Goal: Check status: Check status

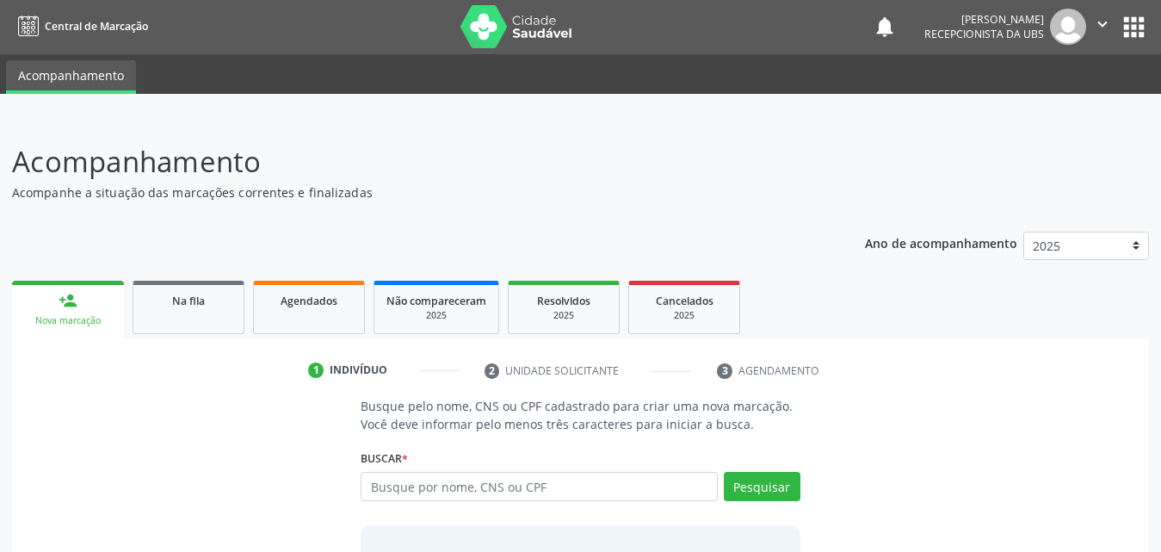
scroll to position [136, 0]
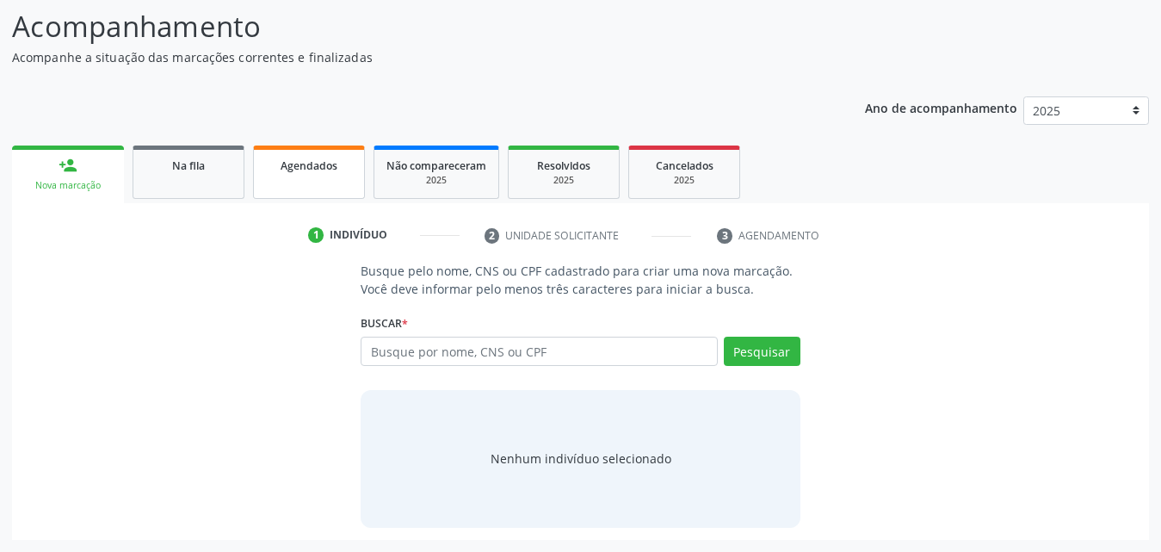
click at [323, 171] on span "Agendados" at bounding box center [309, 165] width 57 height 15
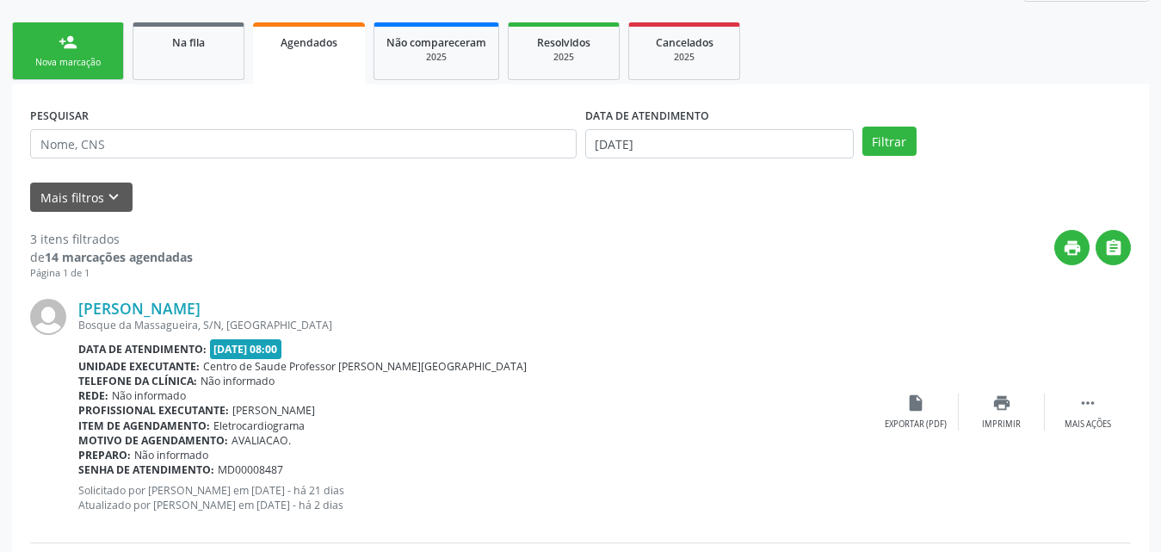
scroll to position [289, 0]
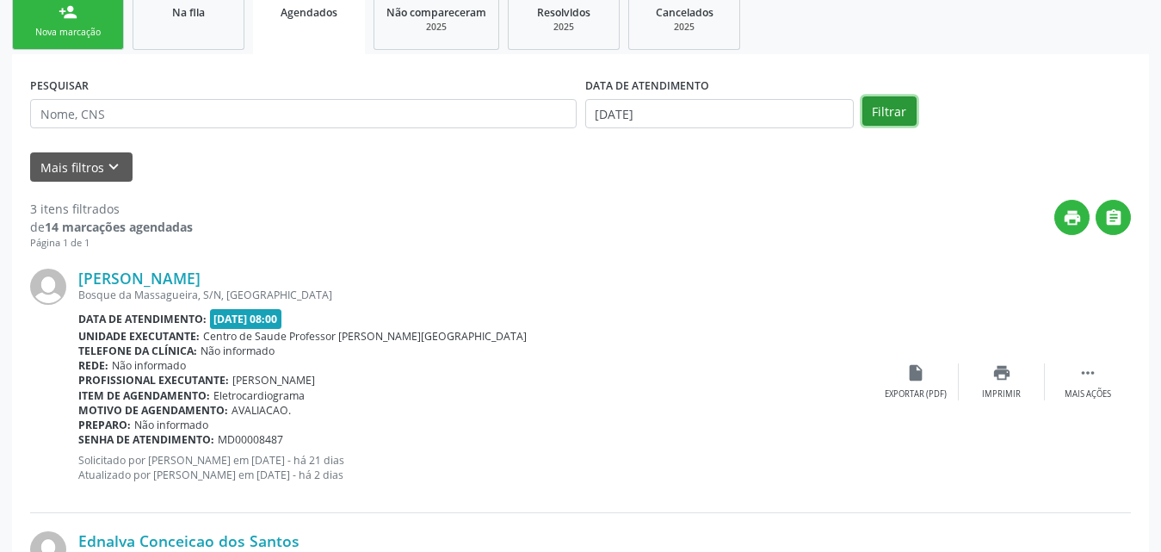
click at [886, 110] on button "Filtrar" at bounding box center [890, 110] width 54 height 29
click at [48, 169] on button "Mais filtros keyboard_arrow_down" at bounding box center [81, 167] width 102 height 30
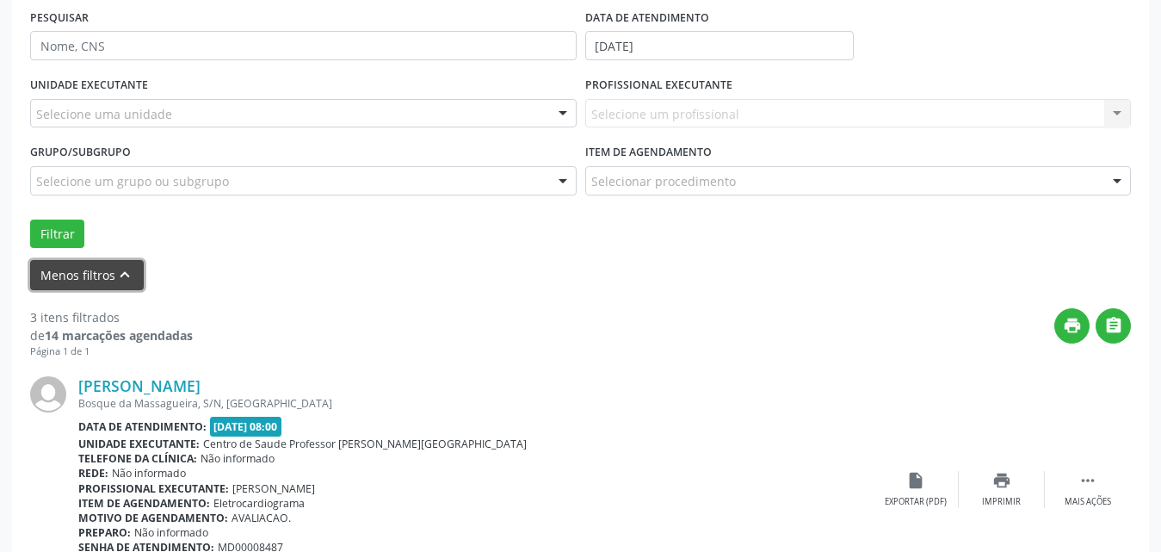
scroll to position [461, 0]
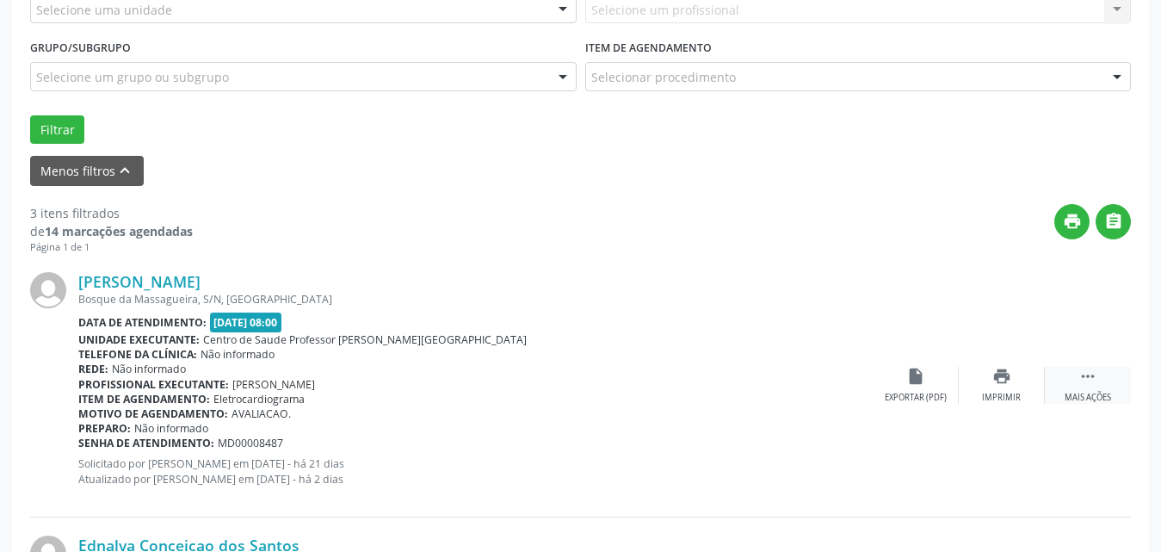
click at [1085, 374] on icon "" at bounding box center [1088, 376] width 19 height 19
click at [997, 399] on div "Editar" at bounding box center [1002, 398] width 28 height 12
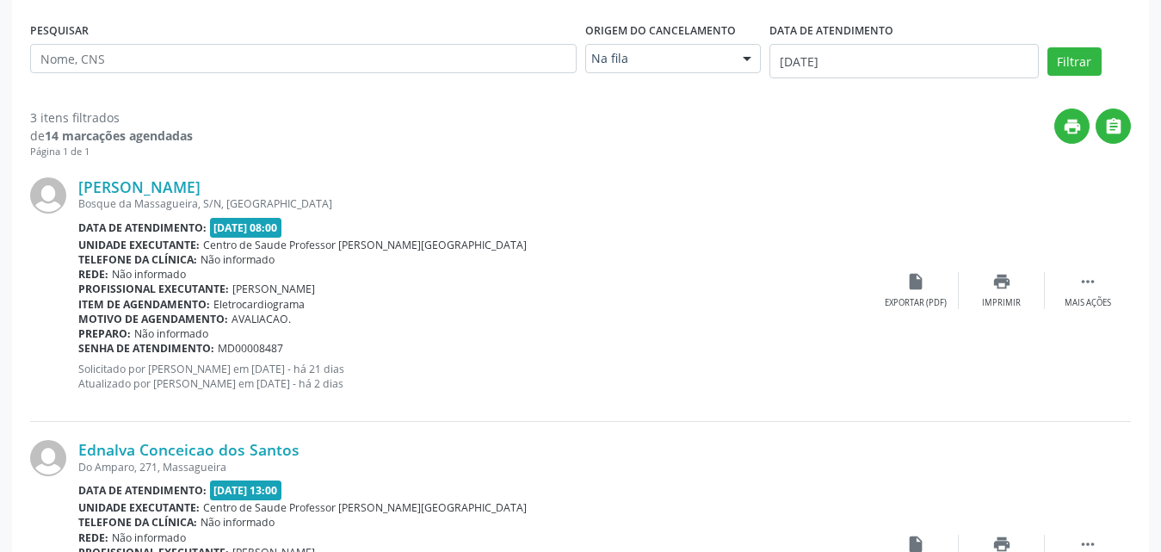
scroll to position [0, 0]
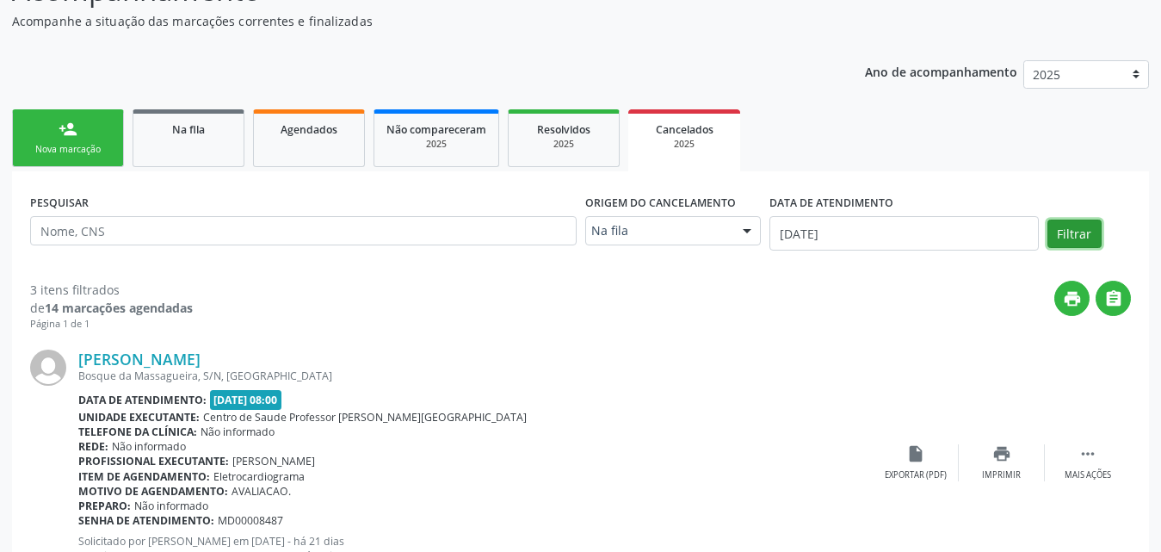
click at [1067, 236] on button "Filtrar" at bounding box center [1075, 234] width 54 height 29
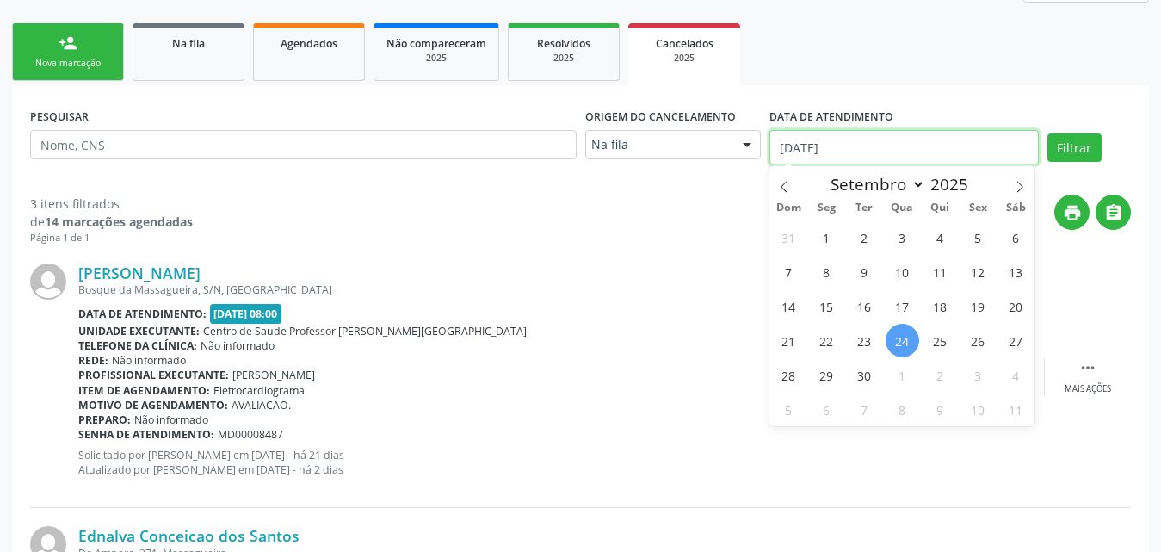
click at [955, 155] on input "[DATE]" at bounding box center [904, 147] width 269 height 34
click at [782, 185] on icon at bounding box center [784, 187] width 12 height 12
select select "7"
click at [977, 240] on span "1" at bounding box center [979, 237] width 34 height 34
type input "[DATE]"
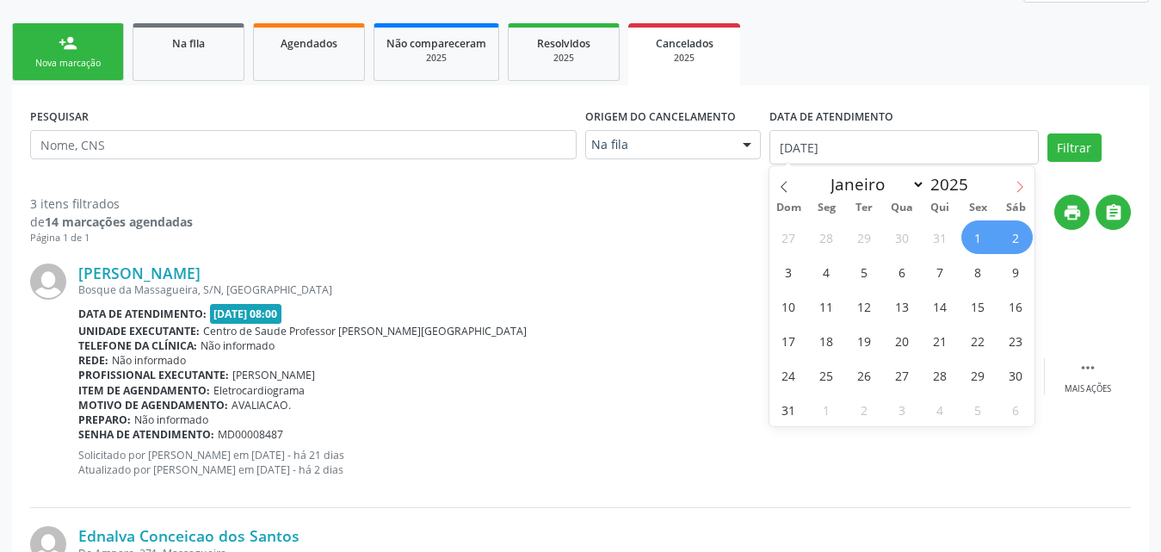
click at [1021, 186] on icon at bounding box center [1020, 187] width 12 height 12
select select "8"
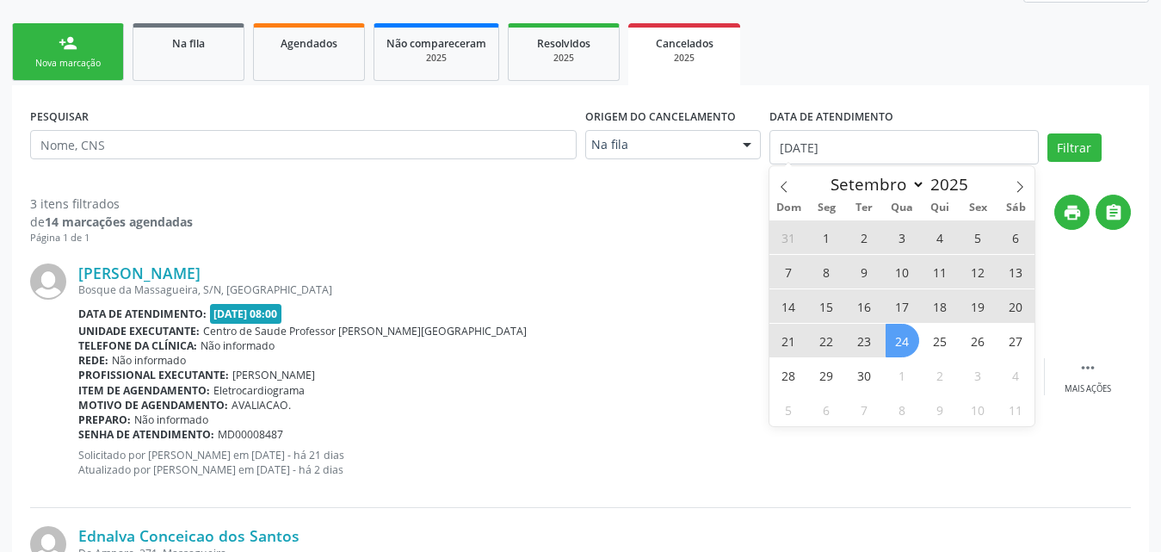
click at [896, 336] on span "24" at bounding box center [903, 341] width 34 height 34
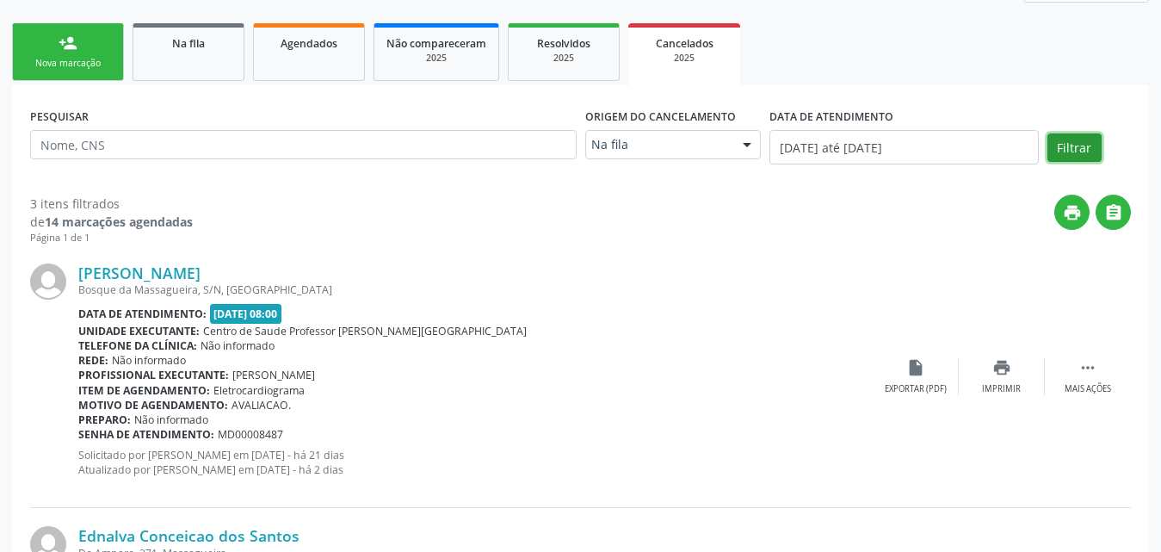
click at [1071, 146] on button "Filtrar" at bounding box center [1075, 147] width 54 height 29
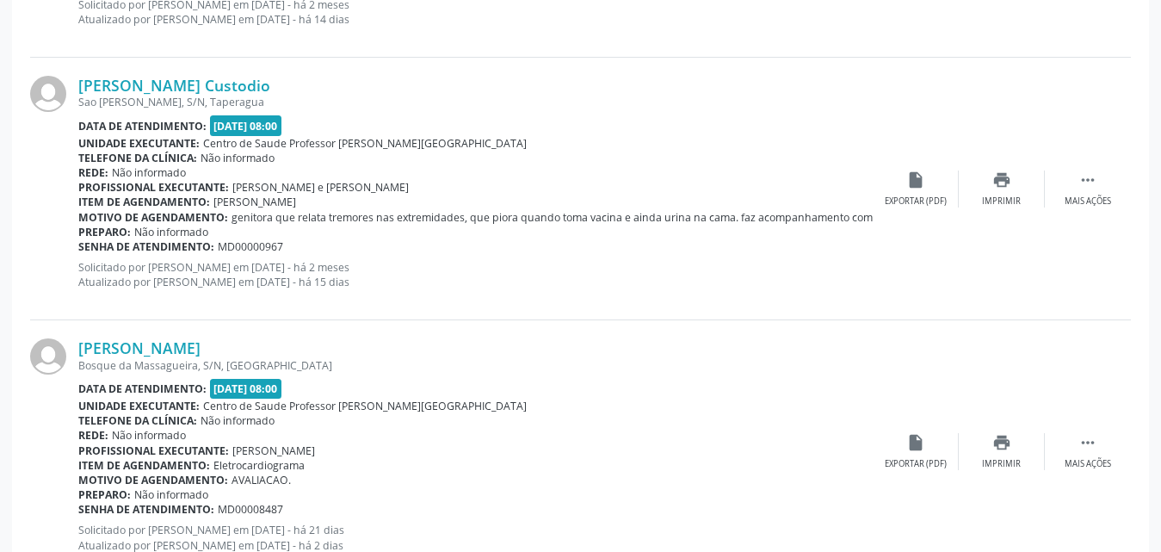
scroll to position [1233, 0]
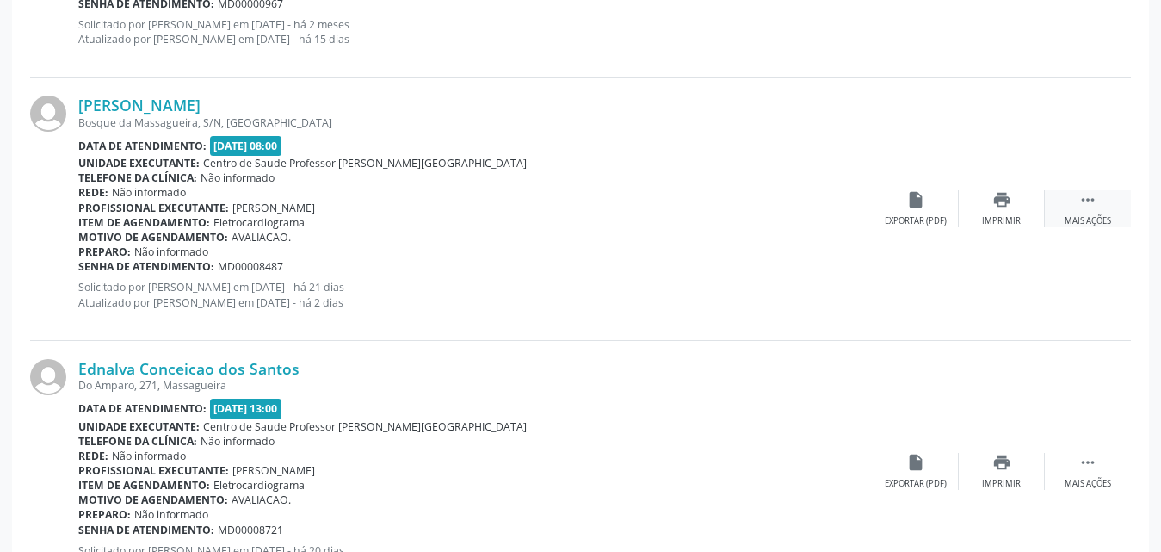
click at [1084, 205] on icon "" at bounding box center [1088, 199] width 19 height 19
click at [1003, 222] on div "Editar" at bounding box center [1002, 221] width 28 height 12
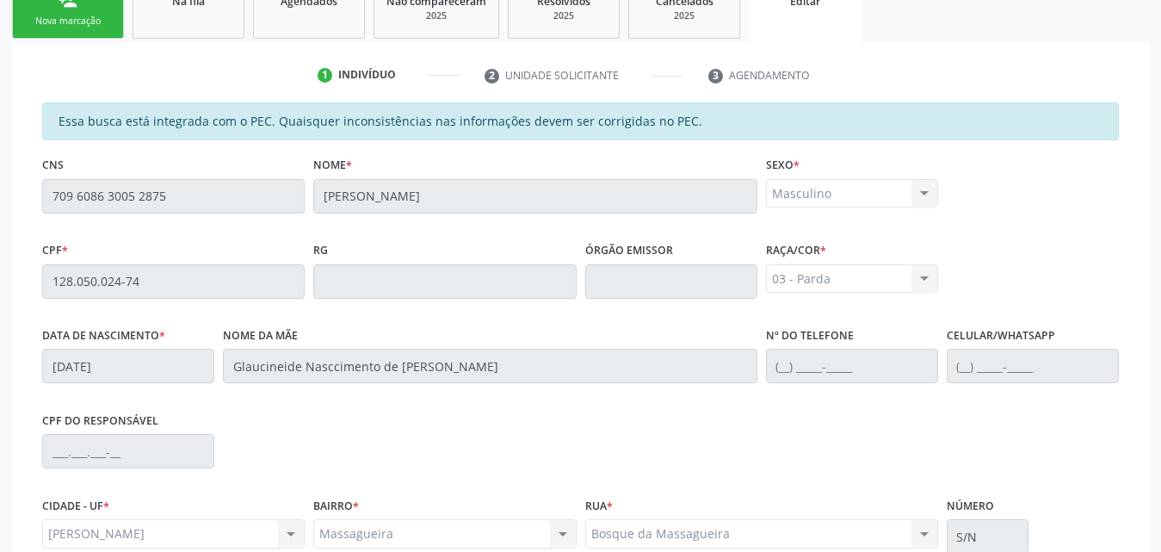
scroll to position [48, 0]
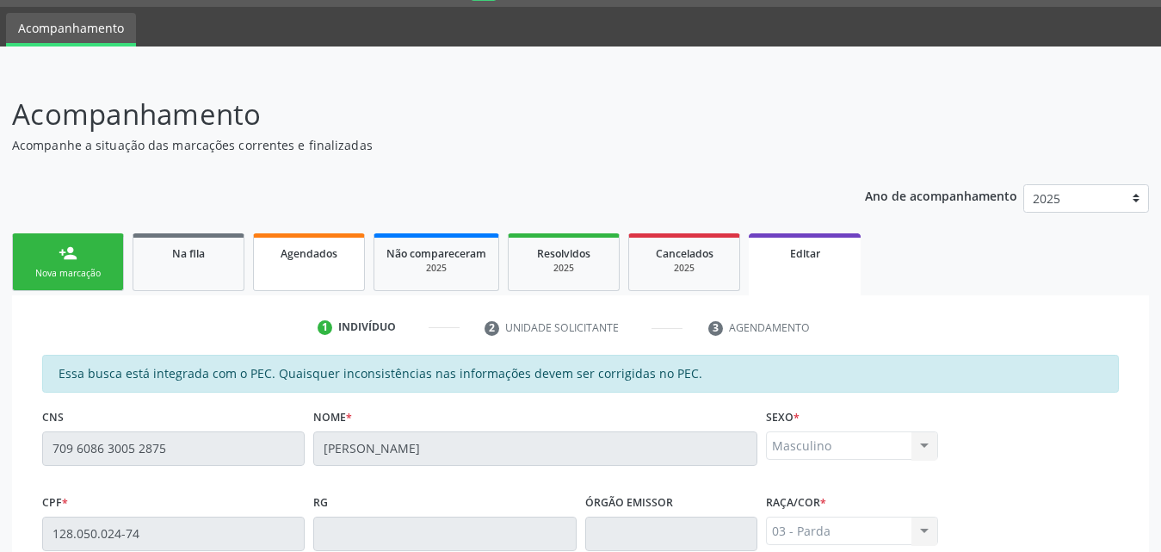
click at [306, 257] on span "Agendados" at bounding box center [309, 253] width 57 height 15
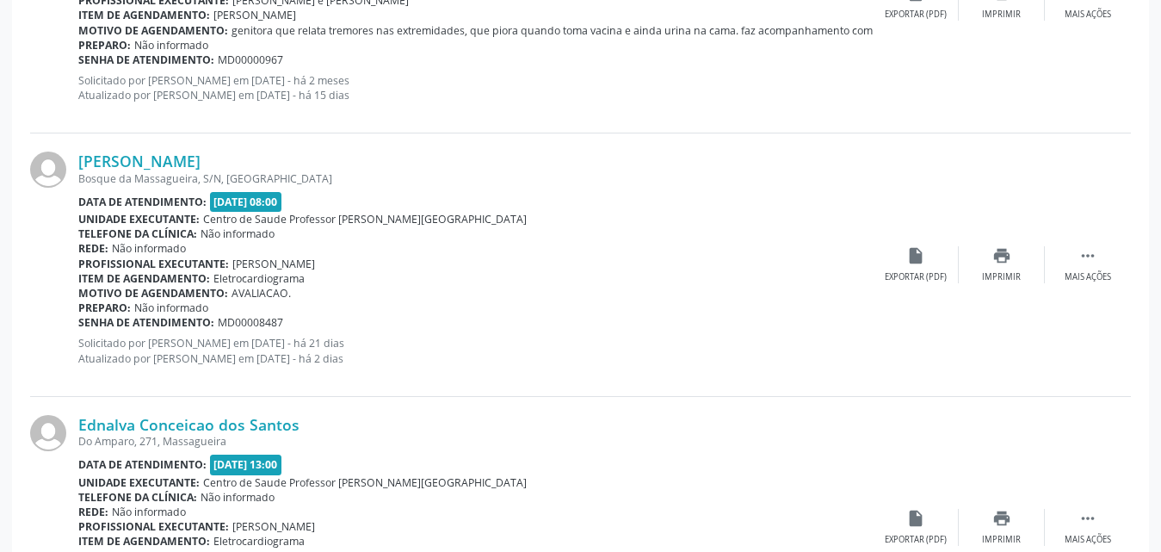
scroll to position [1183, 0]
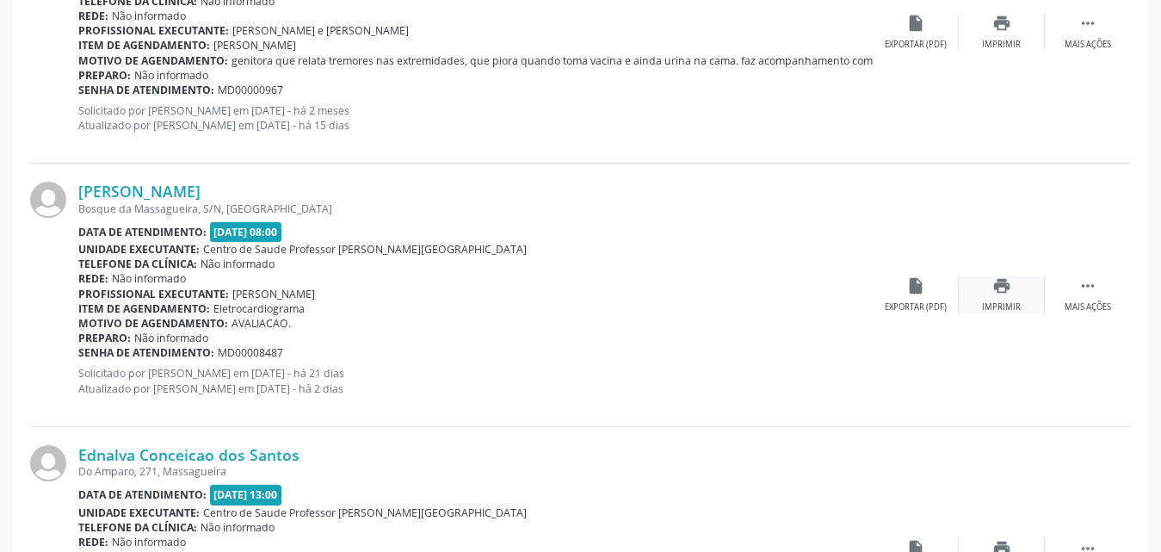
click at [999, 290] on icon "print" at bounding box center [1002, 285] width 19 height 19
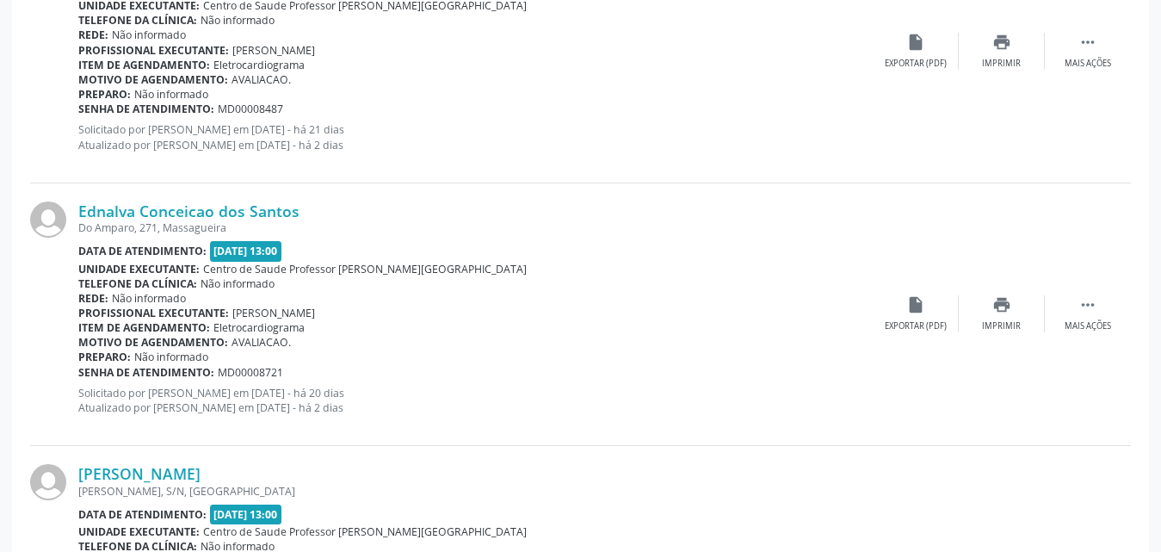
scroll to position [1527, 0]
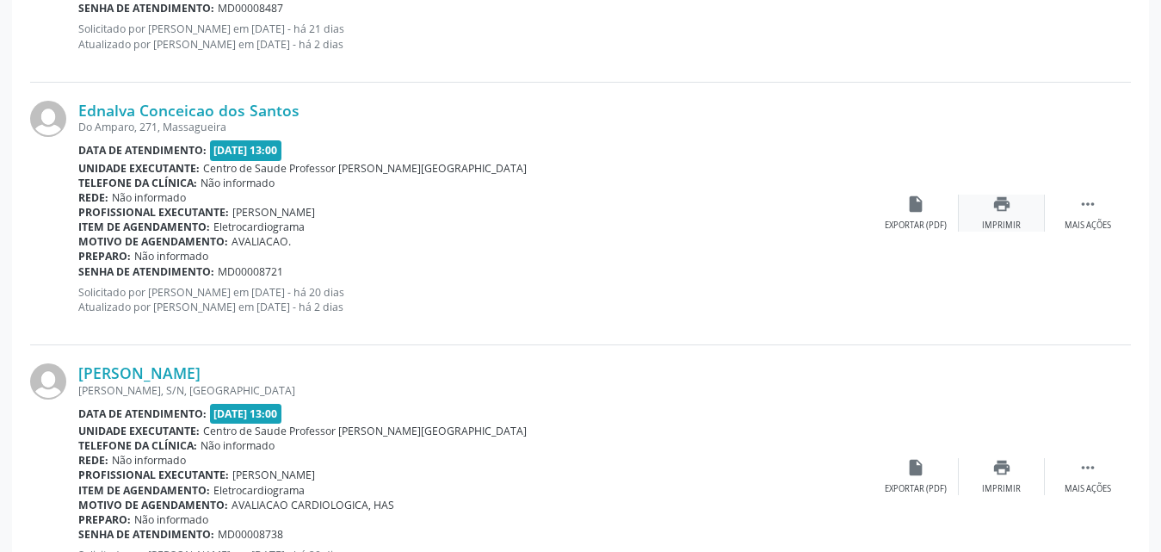
click at [999, 216] on div "print Imprimir" at bounding box center [1002, 213] width 86 height 37
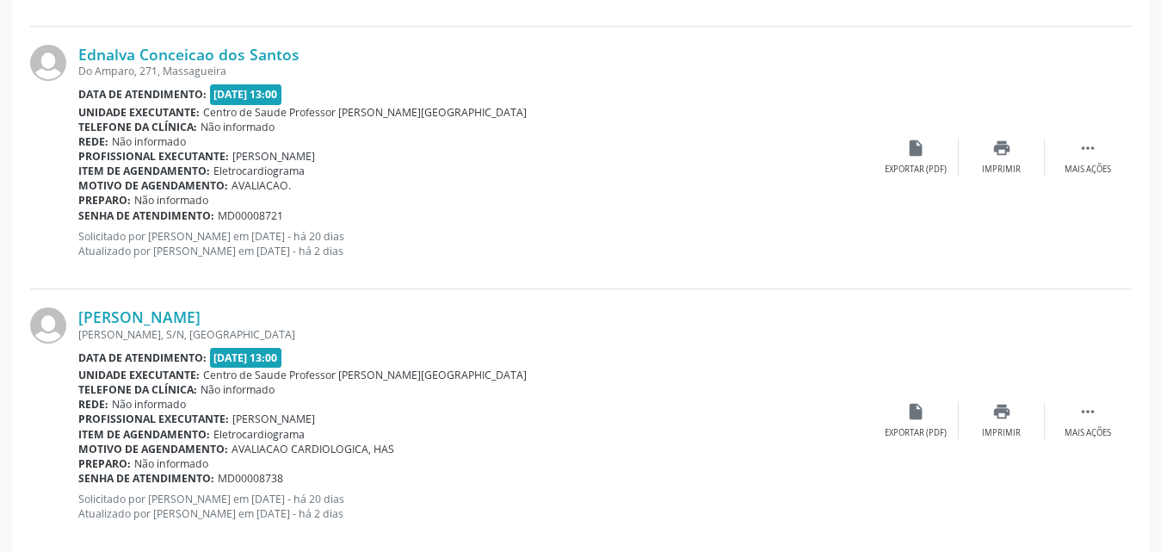
scroll to position [1613, 0]
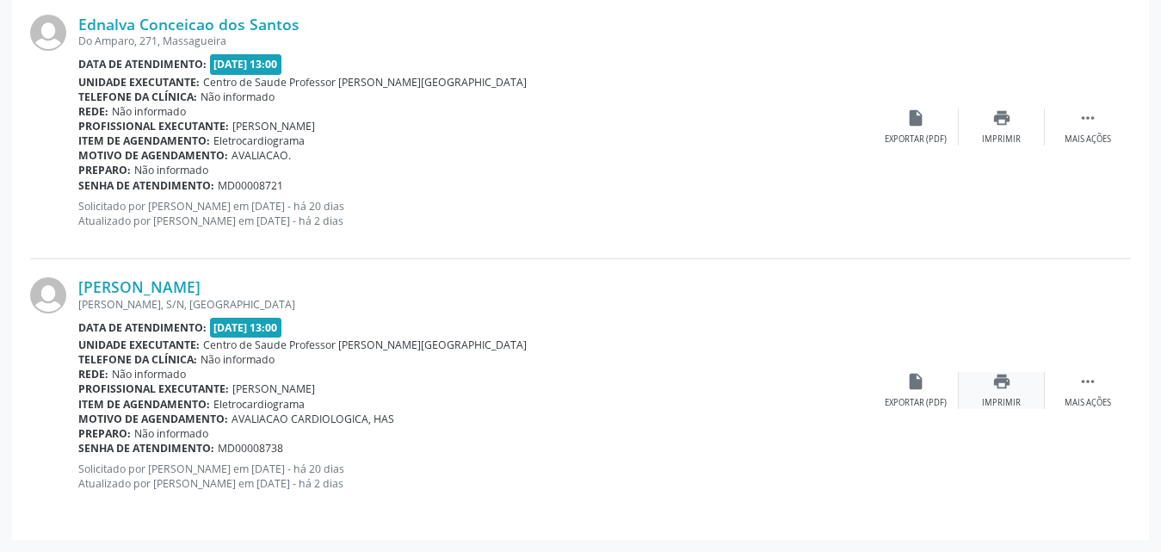
click at [997, 385] on icon "print" at bounding box center [1002, 381] width 19 height 19
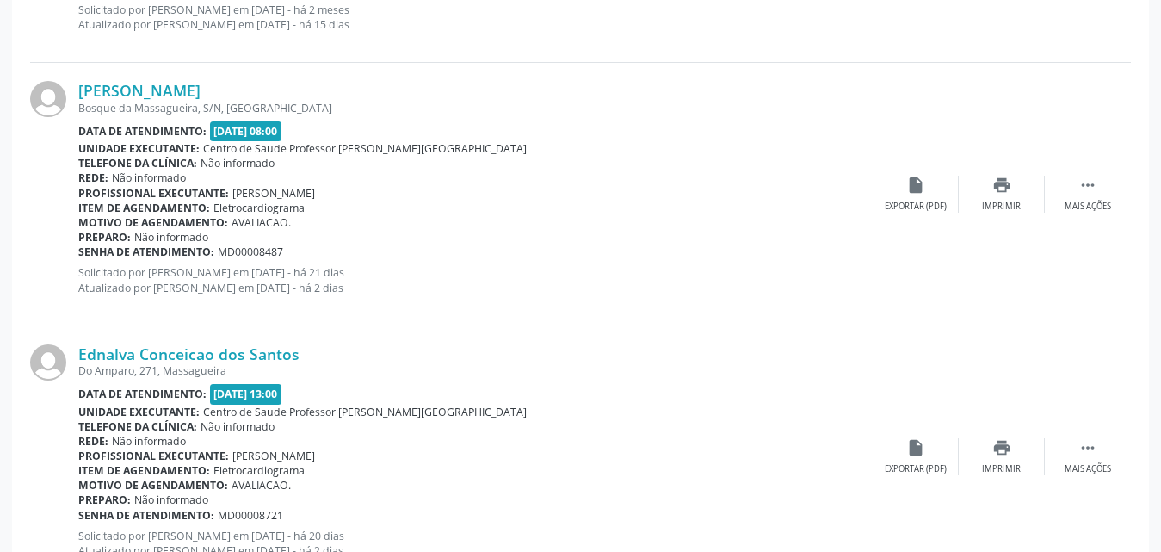
scroll to position [1269, 0]
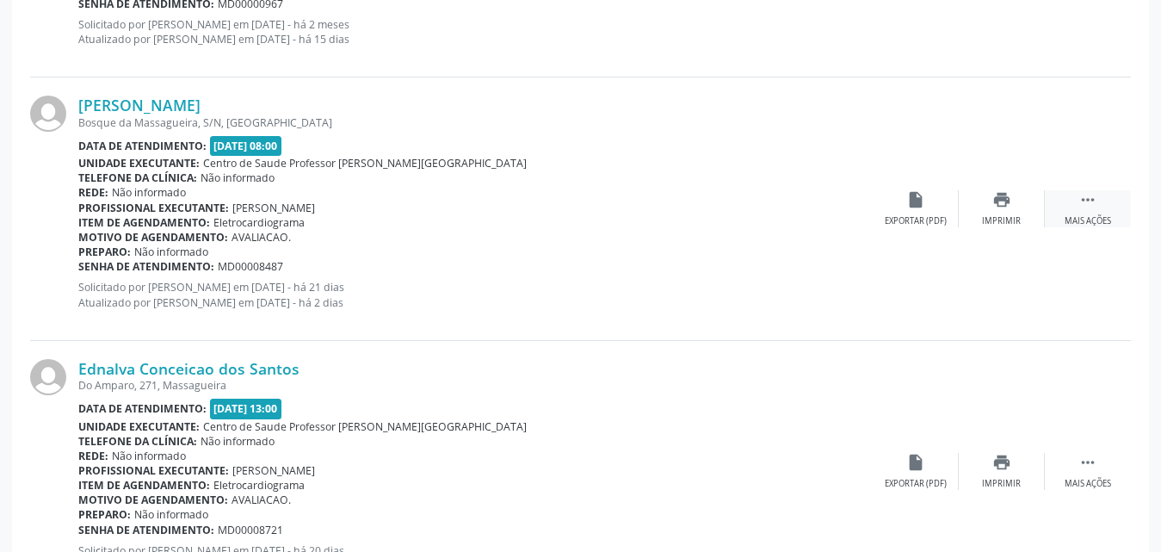
click at [1079, 217] on div "Mais ações" at bounding box center [1088, 221] width 46 height 12
click at [1009, 220] on div "Editar" at bounding box center [1002, 221] width 28 height 12
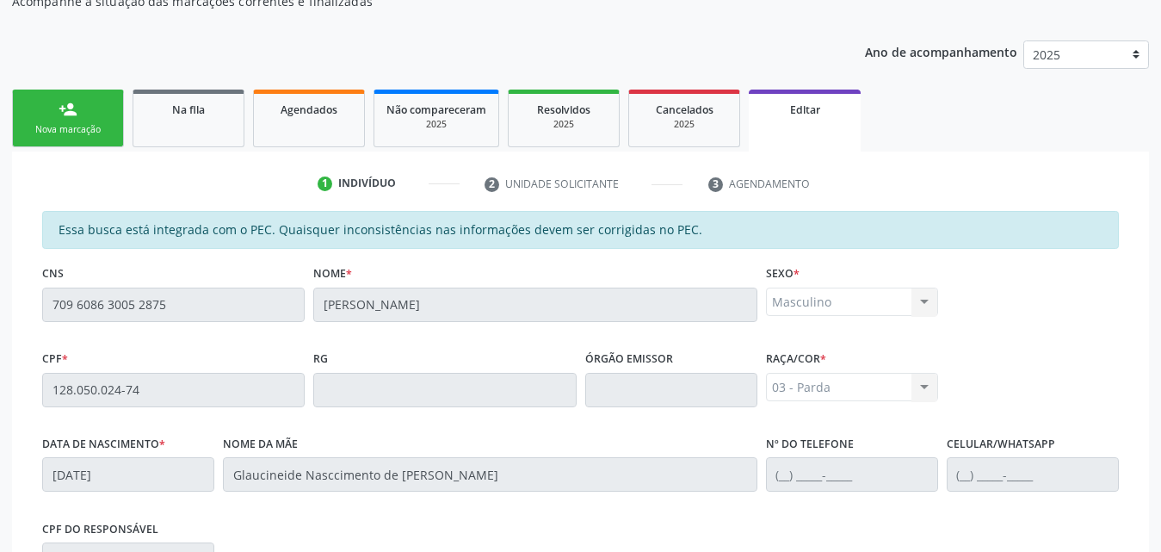
scroll to position [258, 0]
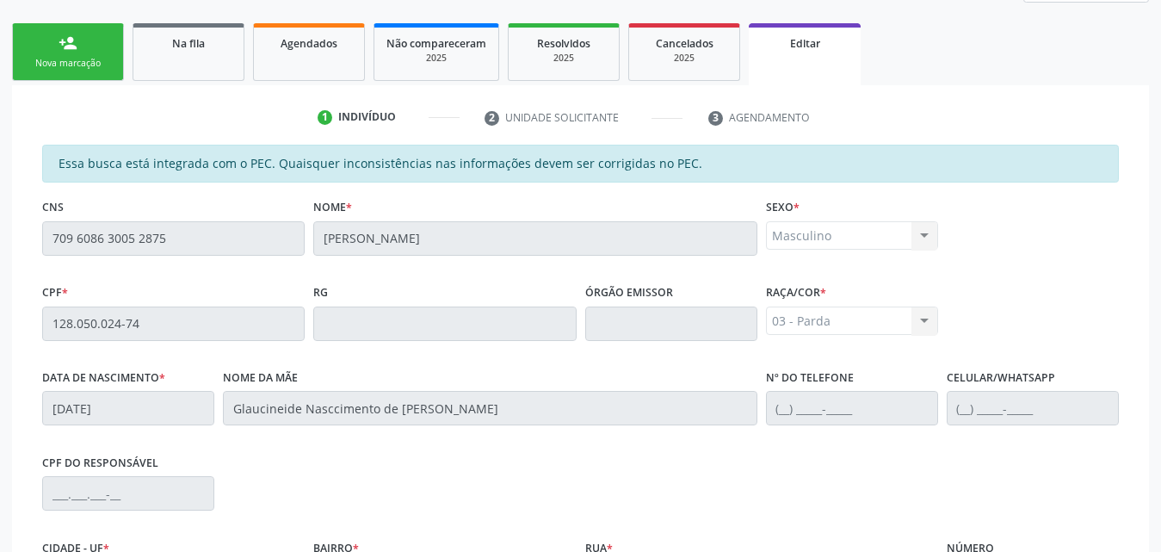
drag, startPoint x: 280, startPoint y: 62, endPoint x: 562, endPoint y: 133, distance: 291.0
click at [280, 62] on link "Agendados" at bounding box center [309, 52] width 112 height 58
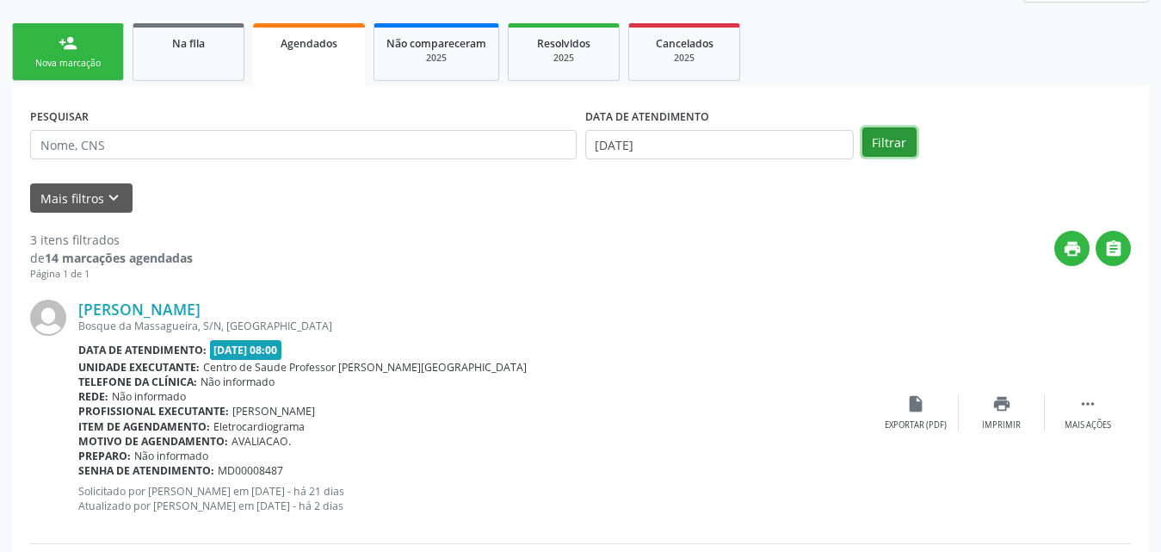
click at [883, 146] on button "Filtrar" at bounding box center [890, 141] width 54 height 29
click at [104, 192] on icon "keyboard_arrow_down" at bounding box center [113, 198] width 19 height 19
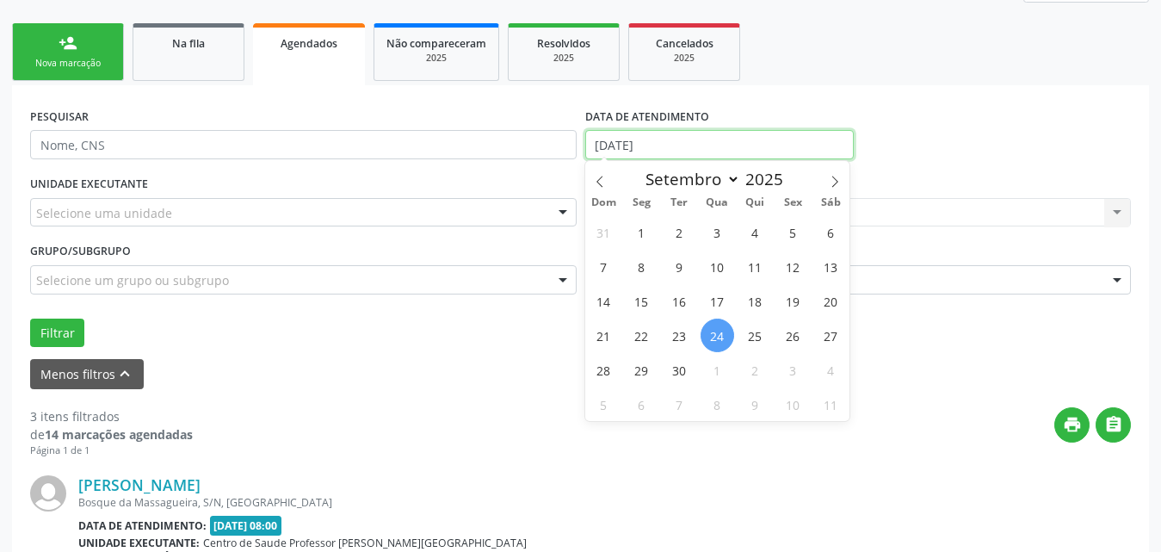
click at [786, 139] on input "[DATE]" at bounding box center [719, 144] width 269 height 29
click at [603, 178] on icon at bounding box center [600, 182] width 12 height 12
select select "7"
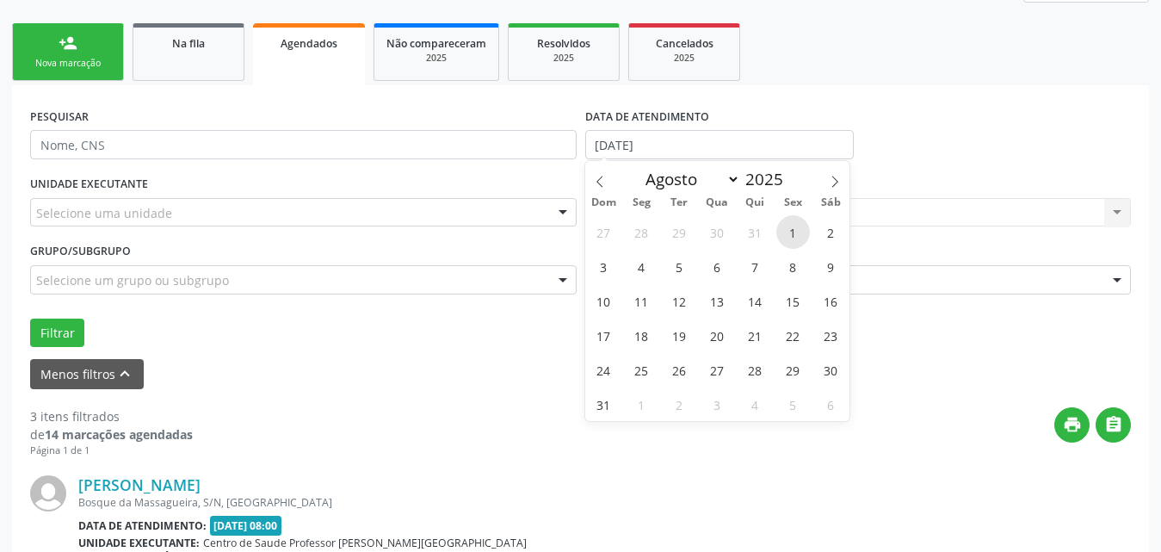
click at [801, 232] on span "1" at bounding box center [793, 232] width 34 height 34
type input "[DATE]"
click at [840, 182] on icon at bounding box center [835, 182] width 12 height 12
select select "8"
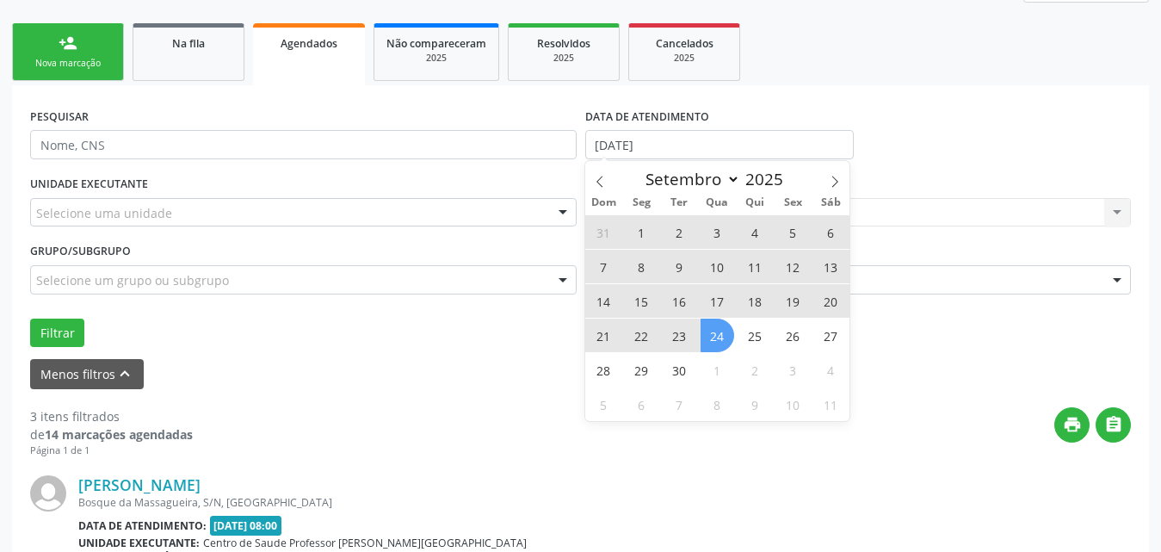
click at [720, 338] on span "24" at bounding box center [718, 336] width 34 height 34
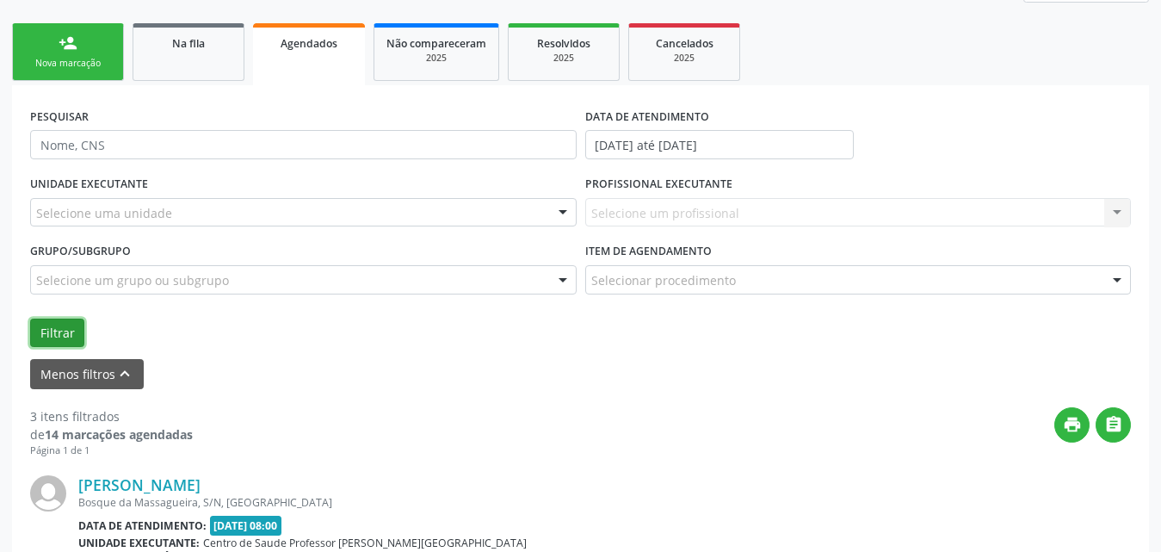
click at [64, 327] on button "Filtrar" at bounding box center [57, 333] width 54 height 29
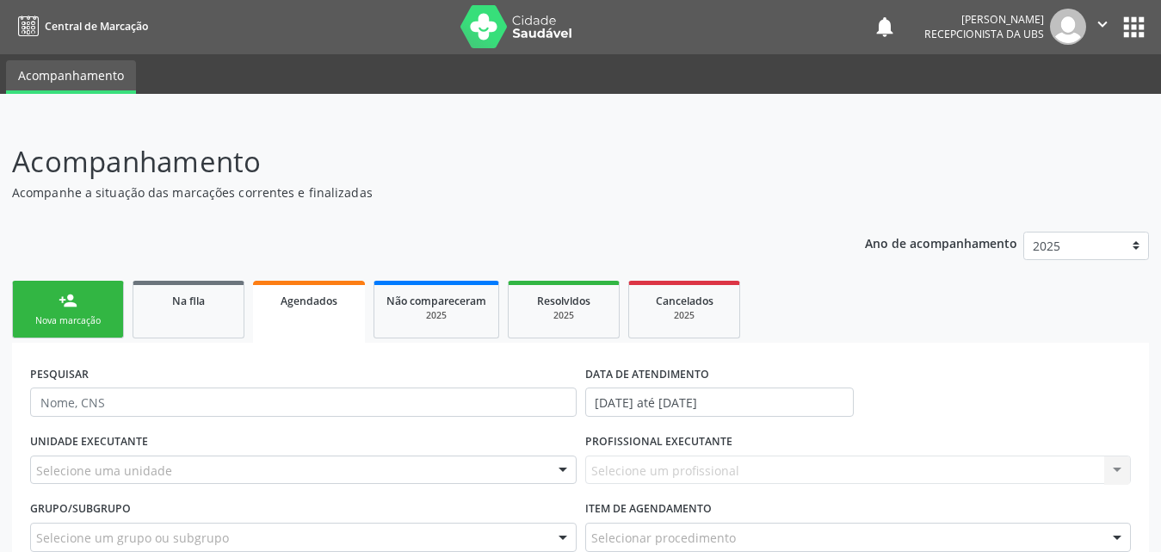
scroll to position [0, 0]
click at [70, 289] on link "person_add Nova marcação" at bounding box center [68, 310] width 112 height 58
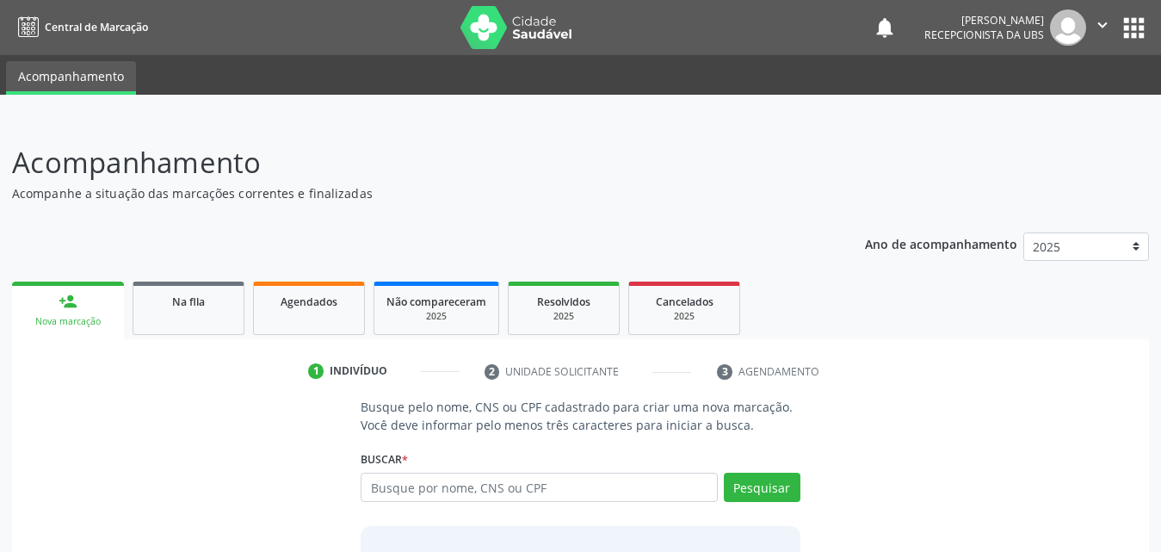
drag, startPoint x: 269, startPoint y: 18, endPoint x: 633, endPoint y: 139, distance: 383.0
click at [633, 139] on div "Acompanhamento Acompanhe a situação das marcações correntes e finalizadas Relat…" at bounding box center [580, 403] width 1161 height 569
